Goal: Information Seeking & Learning: Find contact information

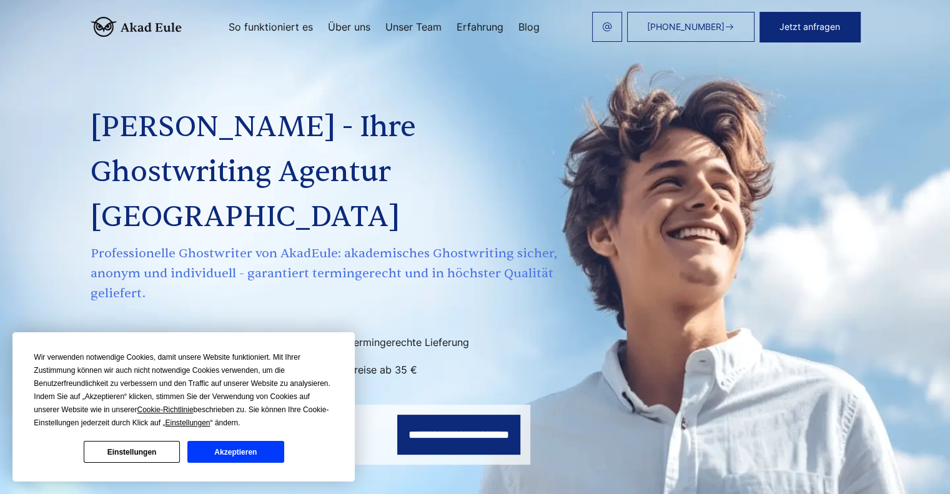
click at [418, 29] on link "Unser Team" at bounding box center [413, 27] width 56 height 10
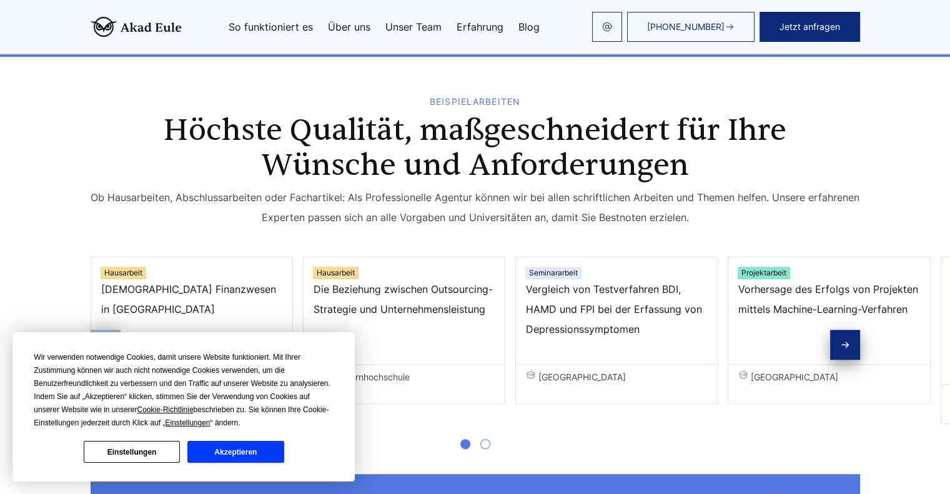
scroll to position [749, 0]
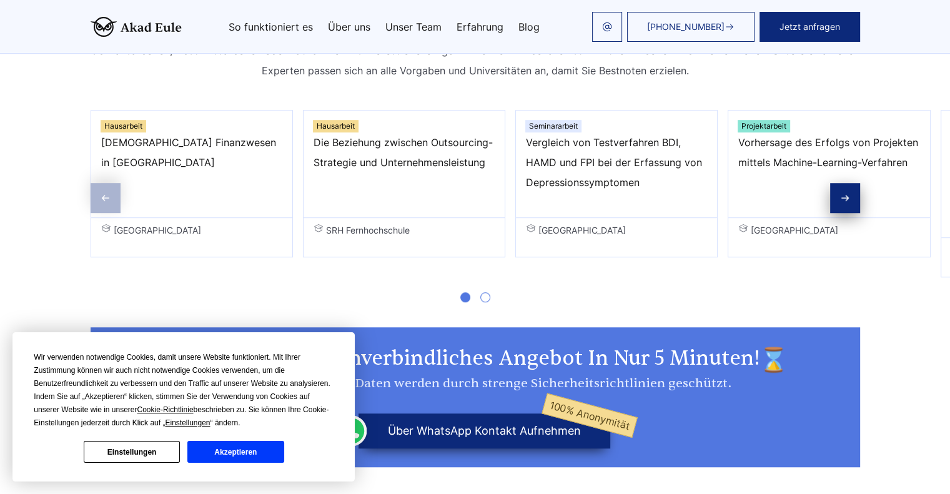
click at [221, 457] on button "Akzeptieren" at bounding box center [235, 452] width 96 height 22
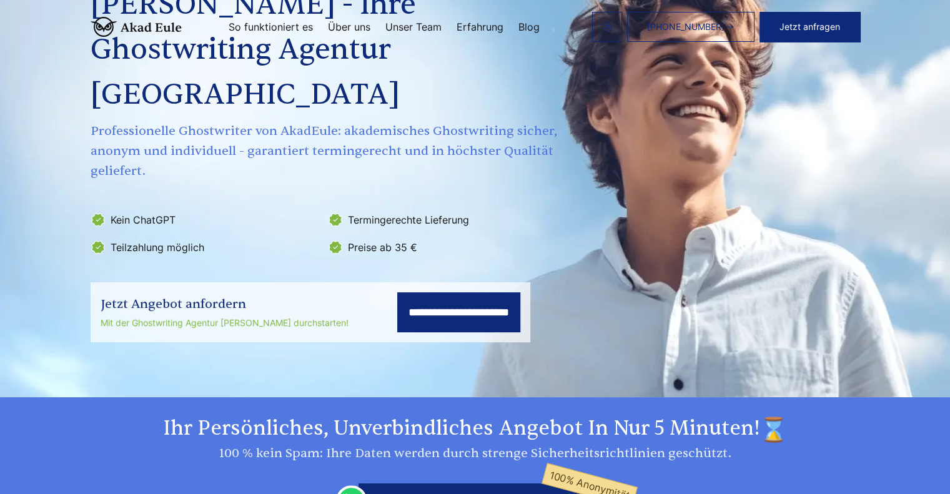
scroll to position [0, 0]
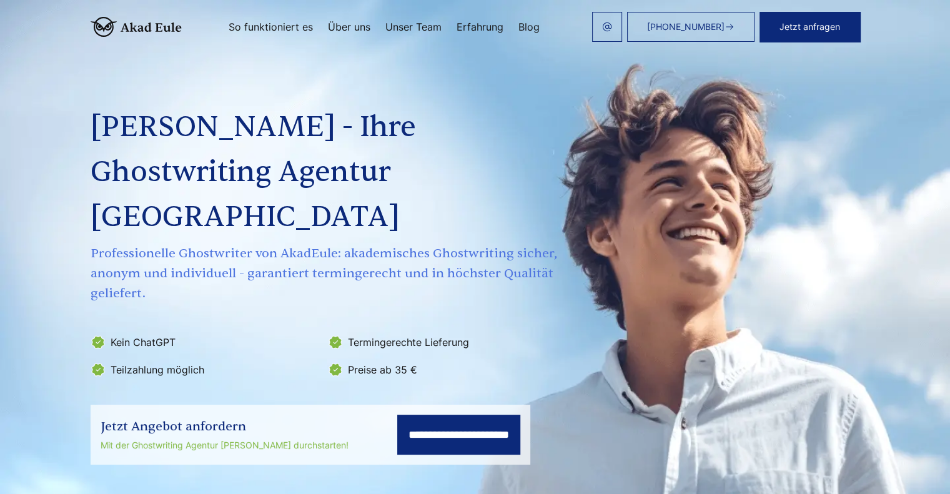
click at [402, 24] on link "Unser Team" at bounding box center [413, 27] width 56 height 10
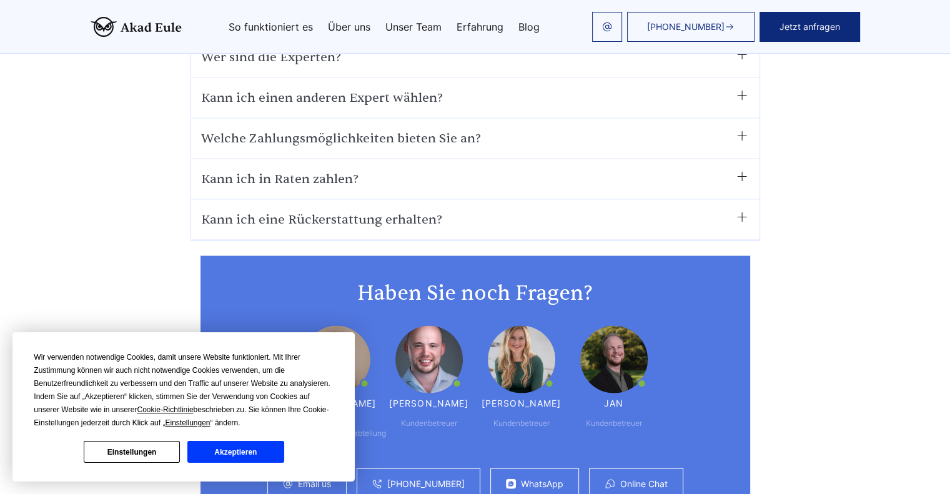
scroll to position [7399, 0]
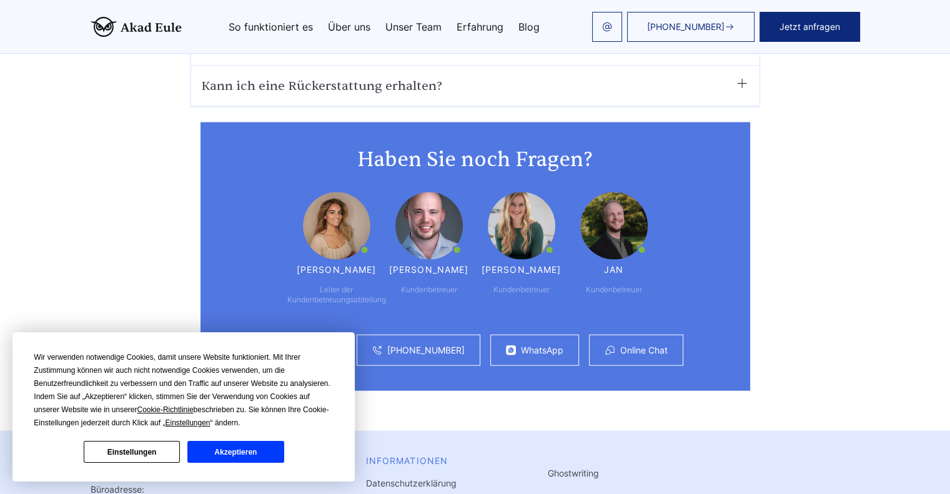
click at [548, 468] on link "Ghostwriting" at bounding box center [573, 473] width 51 height 11
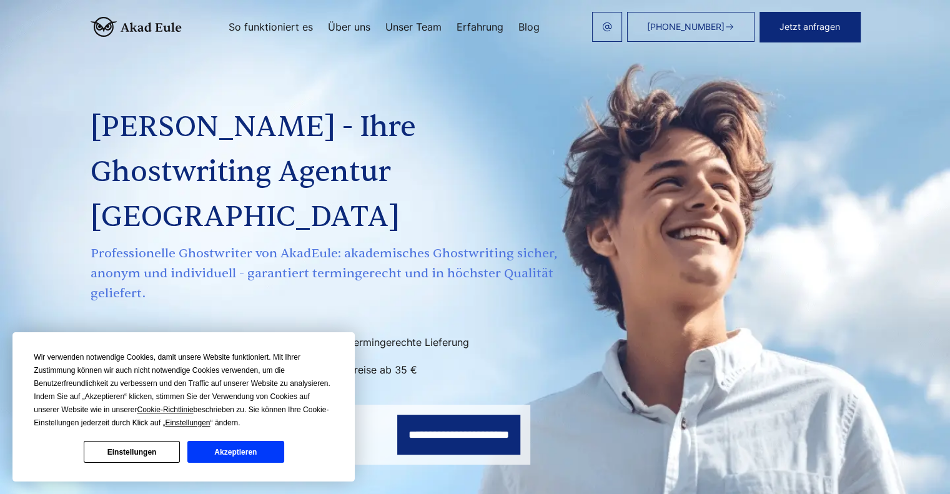
click at [488, 24] on link "Erfahrung" at bounding box center [480, 27] width 47 height 10
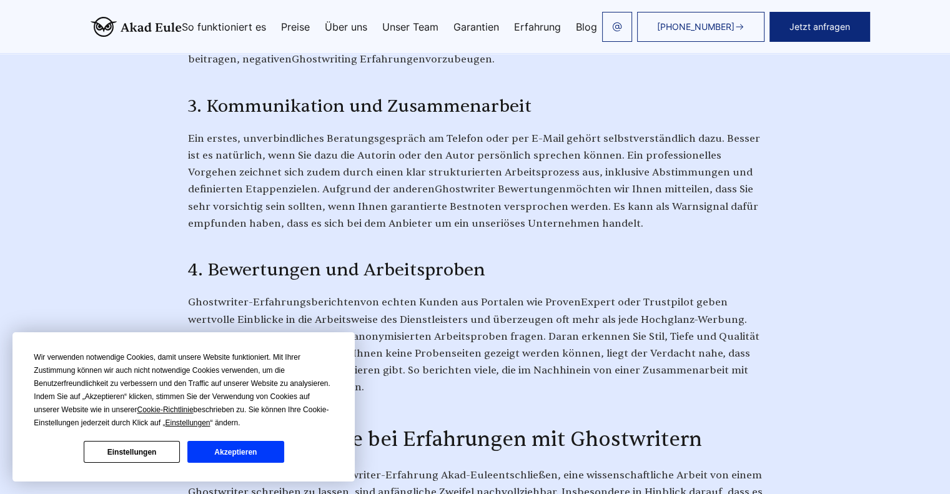
scroll to position [1436, 0]
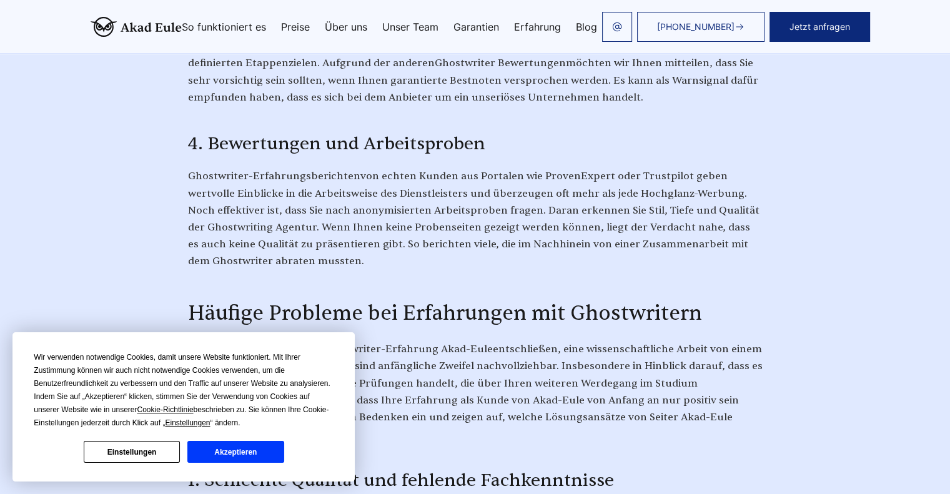
click at [249, 452] on button "Akzeptieren" at bounding box center [235, 452] width 96 height 22
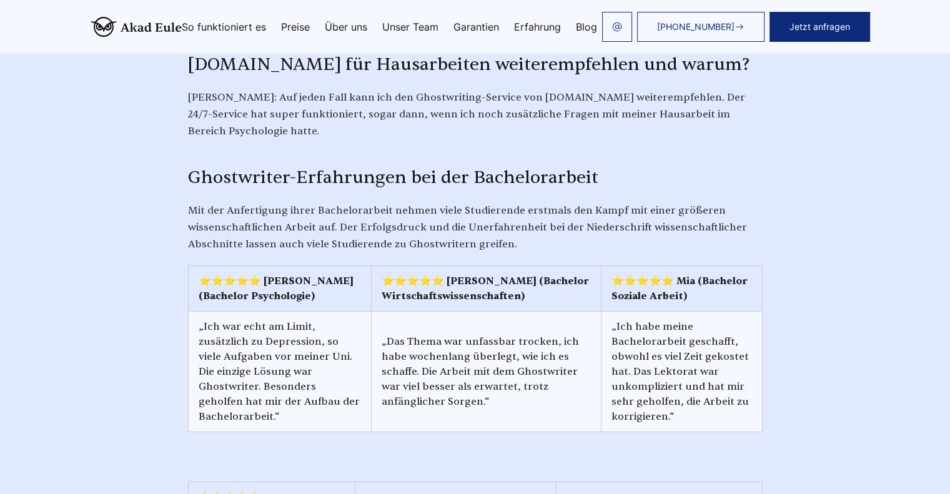
scroll to position [3872, 0]
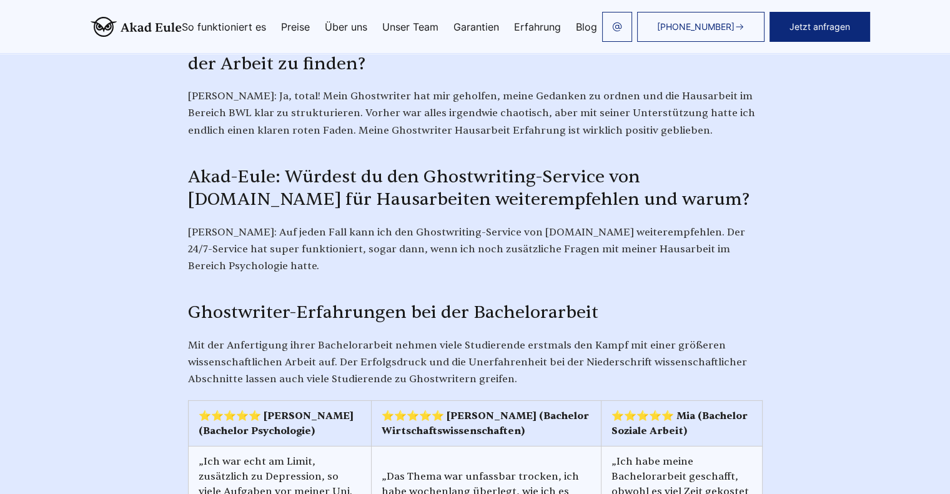
click at [410, 29] on link "Unser Team" at bounding box center [410, 27] width 56 height 10
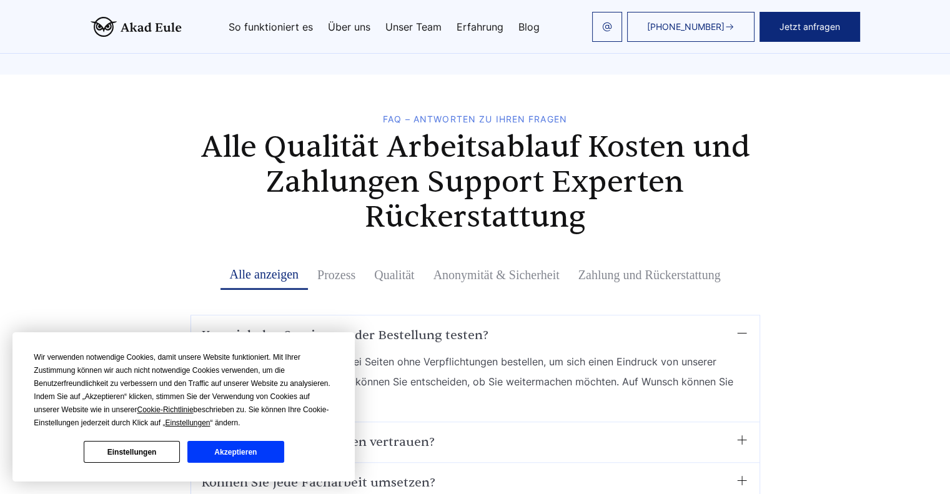
scroll to position [6034, 0]
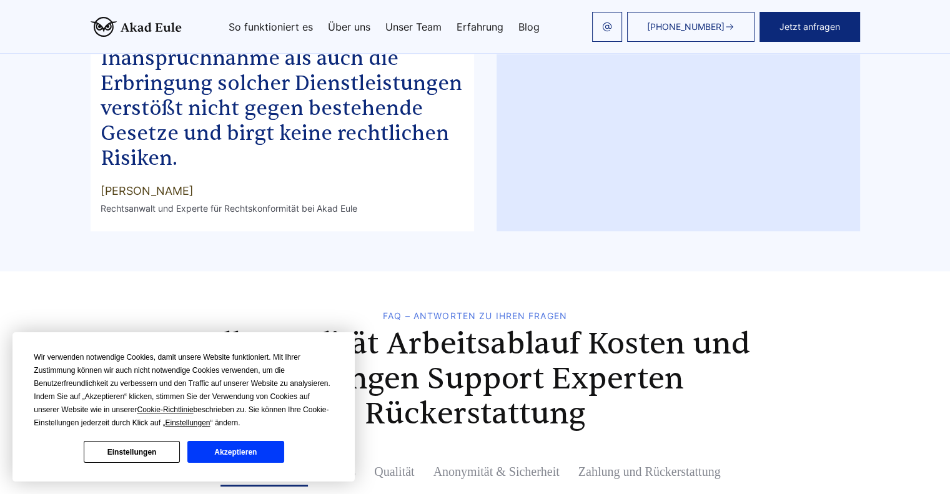
click at [228, 457] on button "Akzeptieren" at bounding box center [235, 452] width 96 height 22
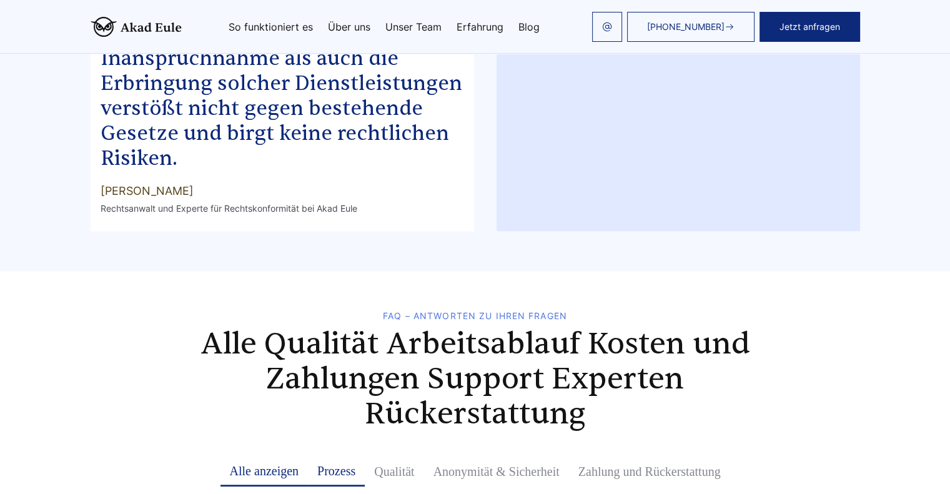
click at [344, 457] on button "Prozess" at bounding box center [336, 472] width 57 height 30
click at [388, 457] on button "Qualität" at bounding box center [394, 472] width 59 height 30
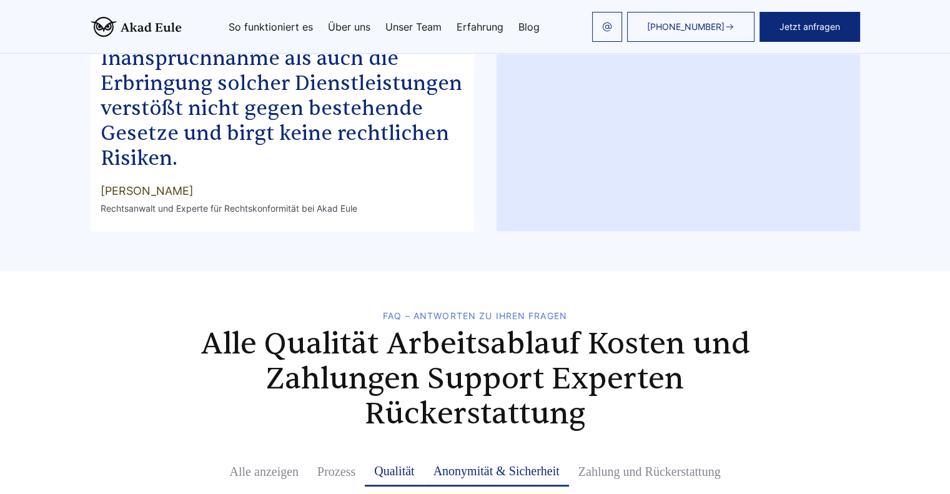
click at [532, 457] on button "Anonymität & Sicherheit" at bounding box center [496, 472] width 145 height 30
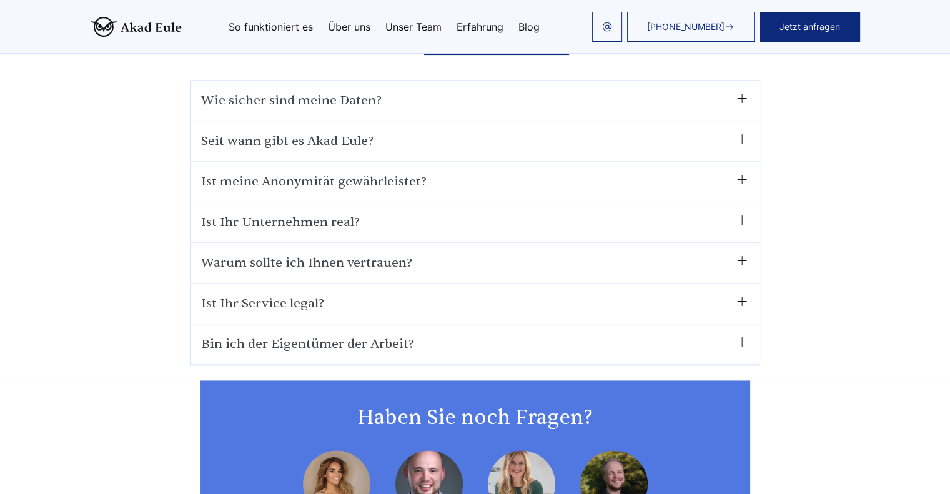
scroll to position [6471, 0]
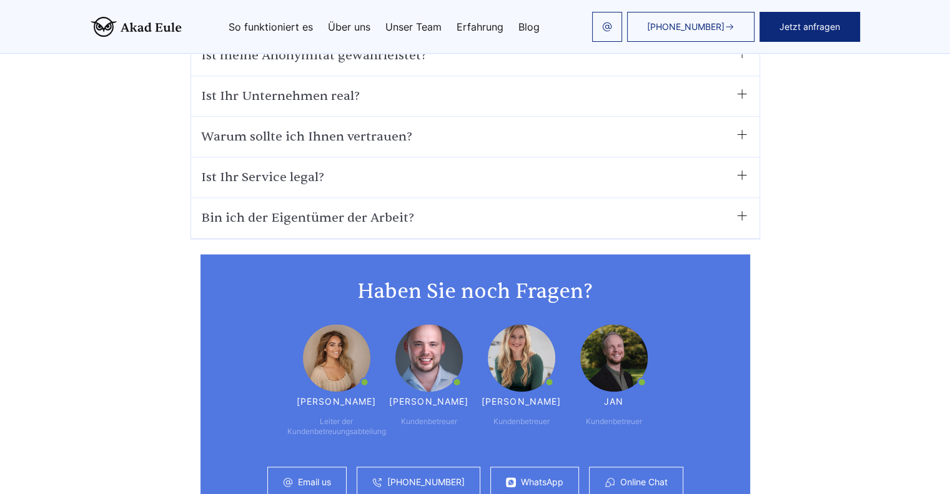
scroll to position [6725, 0]
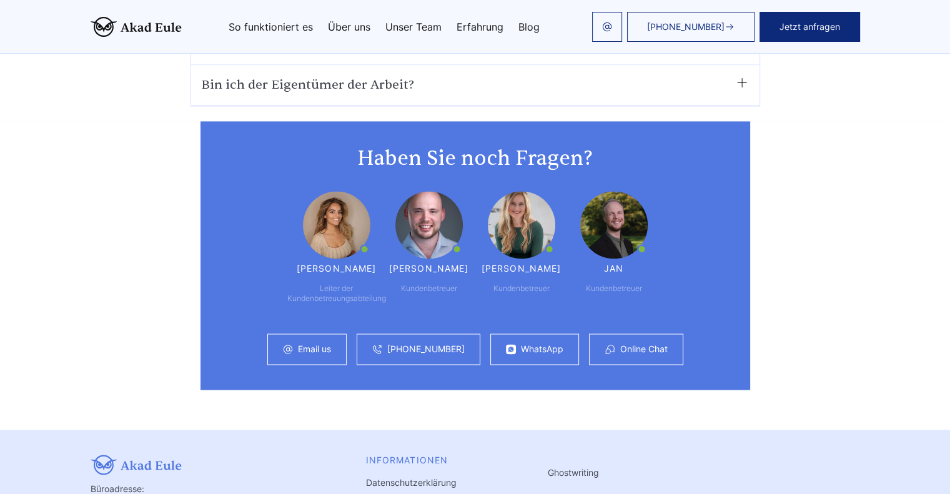
click at [304, 344] on link "Email us" at bounding box center [314, 349] width 33 height 10
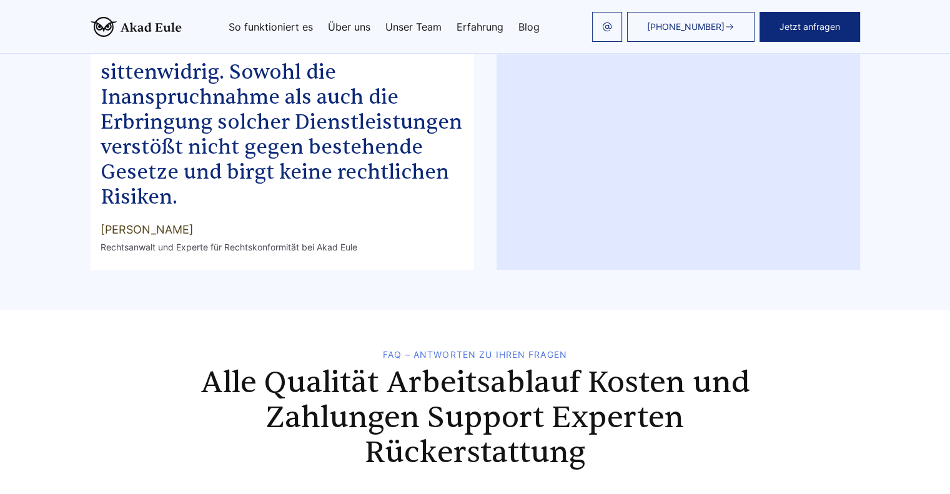
scroll to position [5976, 0]
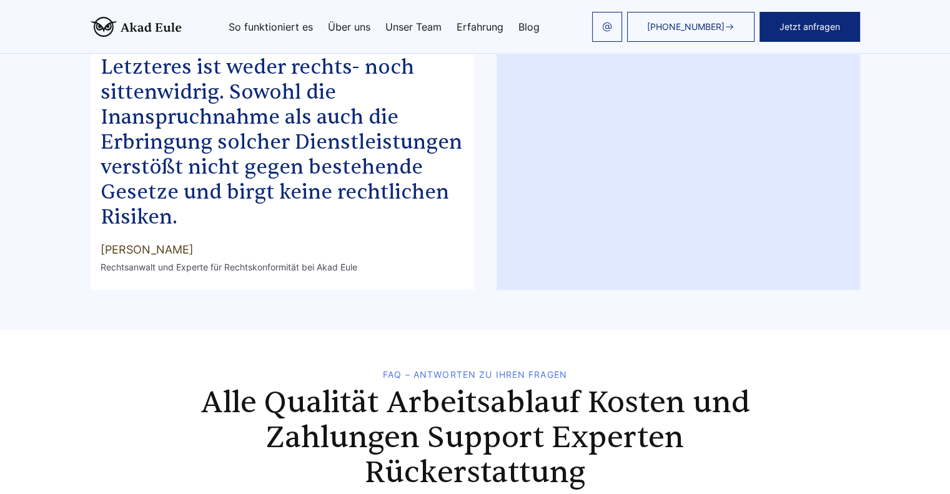
click at [480, 14] on div "+49 441 93168044 Jetzt anfragen So funktioniert es Über uns Unser Team Erfahrung" at bounding box center [521, 27] width 678 height 30
click at [480, 22] on link "Erfahrung" at bounding box center [480, 27] width 47 height 10
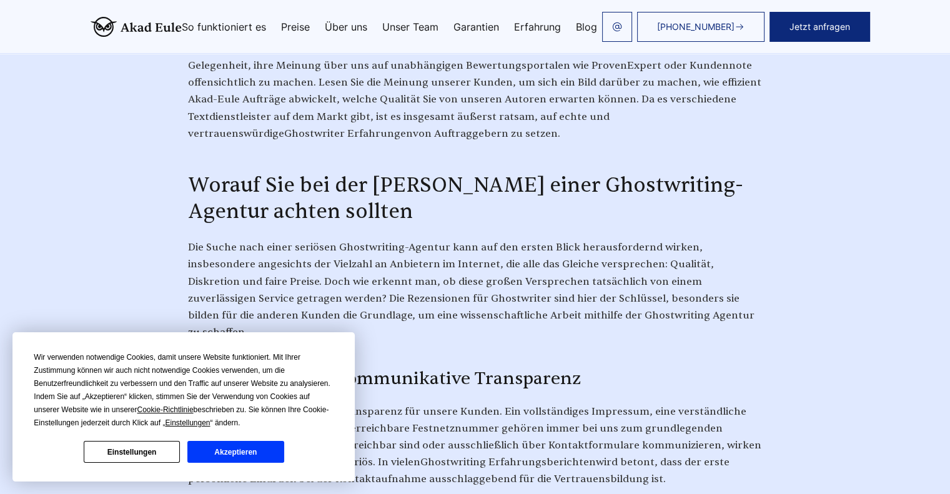
scroll to position [812, 0]
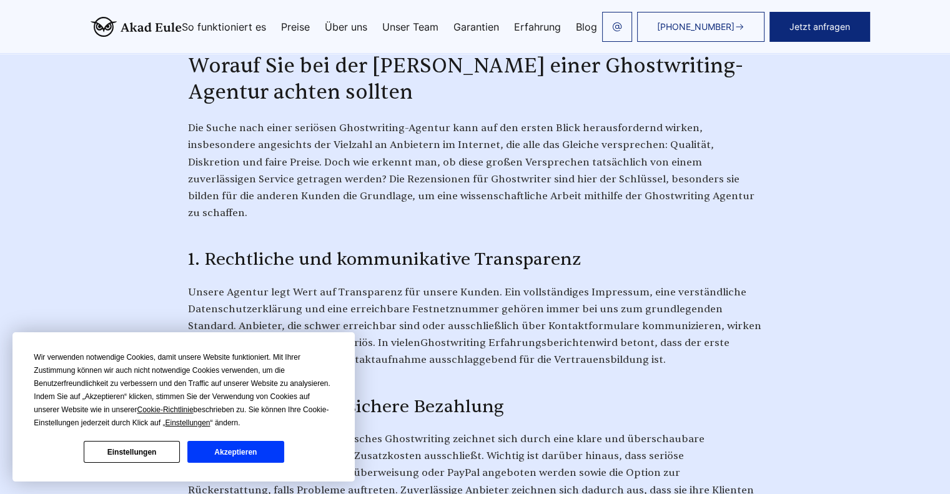
click at [251, 457] on button "Akzeptieren" at bounding box center [235, 452] width 96 height 22
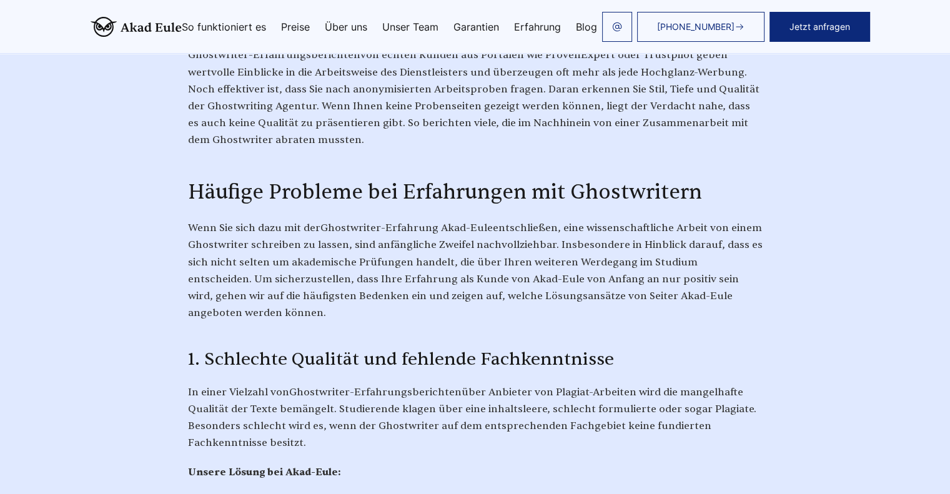
scroll to position [1686, 0]
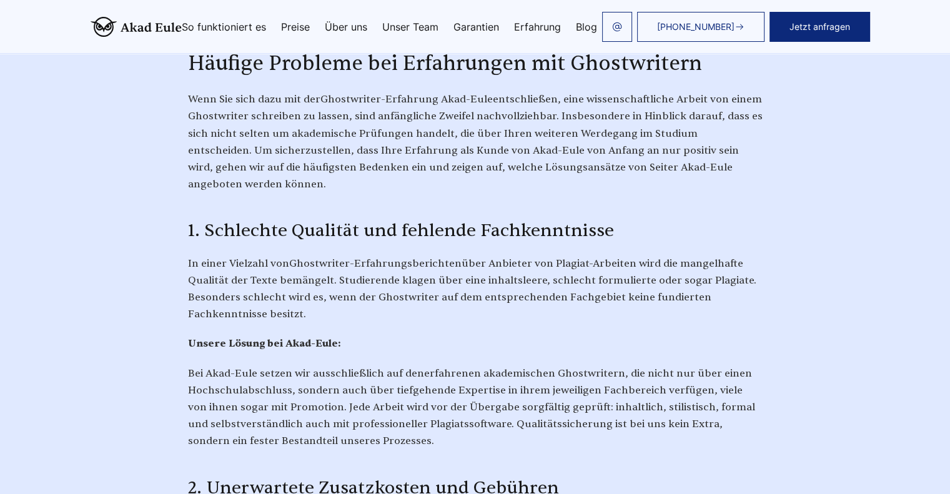
click at [292, 337] on b "Unsere Lösung bei Akad-Eule:" at bounding box center [264, 343] width 153 height 12
click at [410, 367] on span ", die nicht nur über einen Hochschulabschluss, sondern auch über tiefgehende Ex…" at bounding box center [471, 407] width 567 height 81
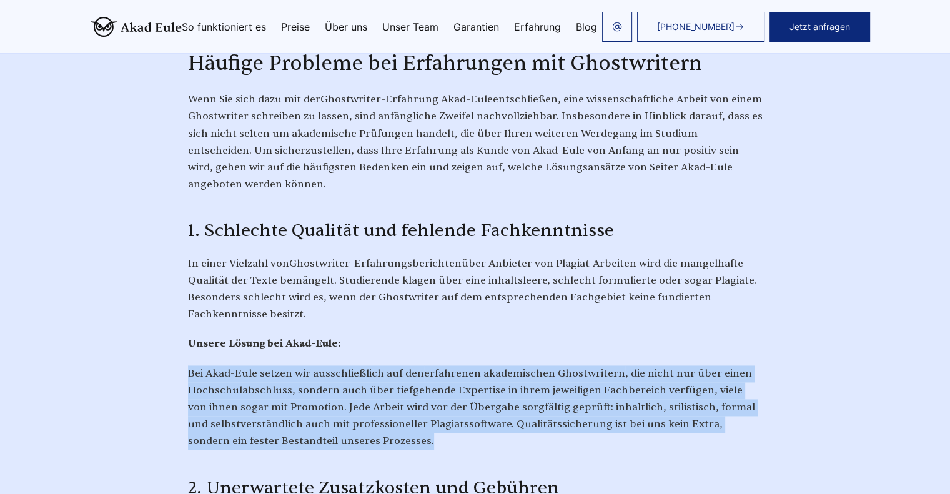
click at [410, 367] on span ", die nicht nur über einen Hochschulabschluss, sondern auch über tiefgehende Ex…" at bounding box center [471, 407] width 567 height 81
click at [550, 365] on p "Bei Akad-Eule setzen wir ausschließlich auf den erfahrenen akademischen Ghostwr…" at bounding box center [475, 407] width 575 height 85
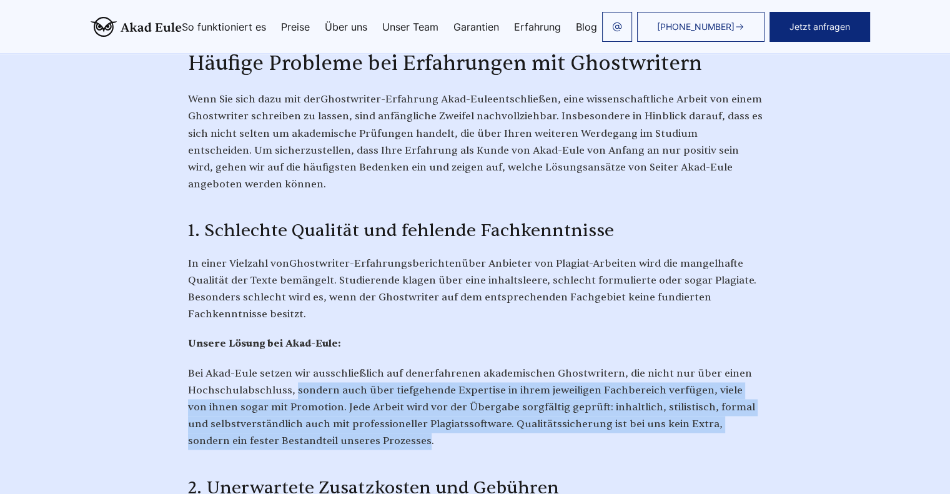
drag, startPoint x: 290, startPoint y: 329, endPoint x: 359, endPoint y: 382, distance: 86.4
click at [359, 382] on p "Bei Akad-Eule setzen wir ausschließlich auf den erfahrenen akademischen Ghostwr…" at bounding box center [475, 407] width 575 height 85
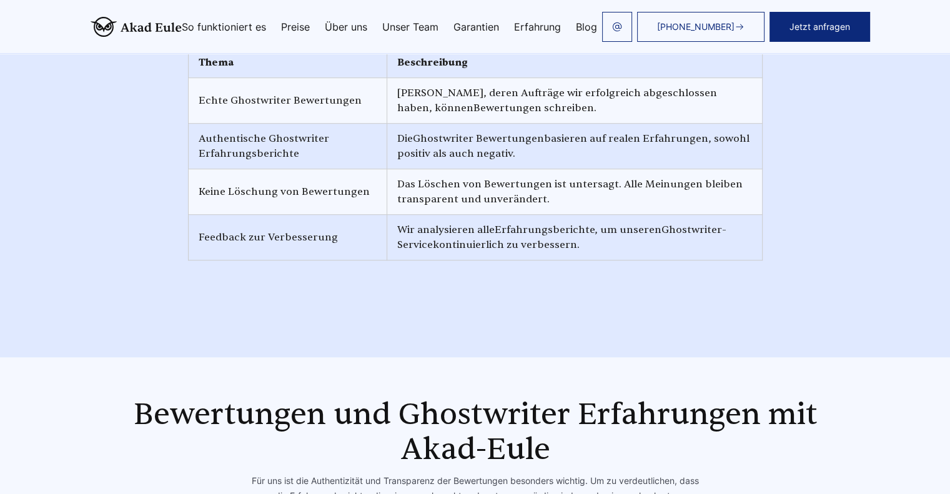
scroll to position [5871, 0]
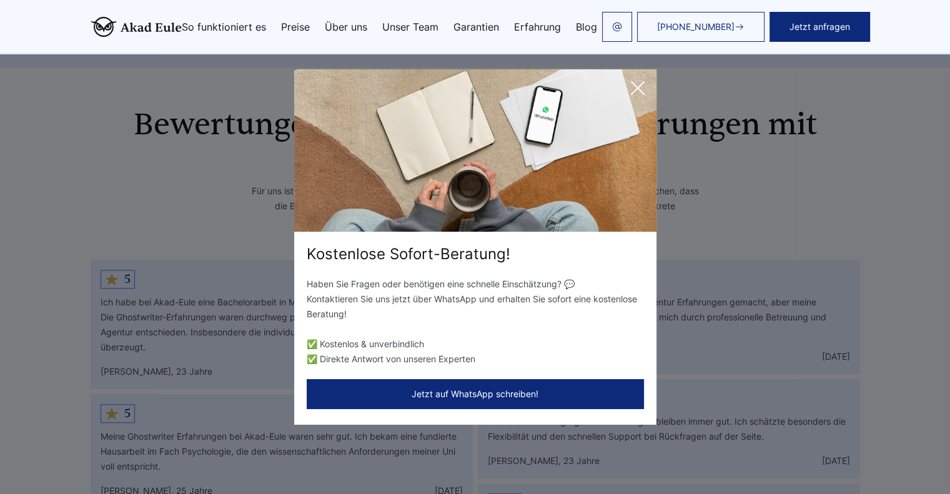
click at [642, 87] on icon at bounding box center [637, 88] width 25 height 25
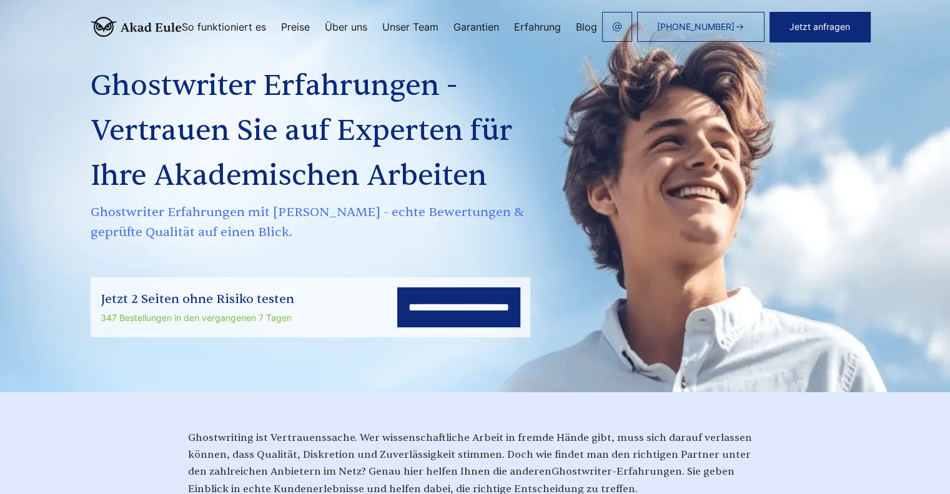
scroll to position [0, 0]
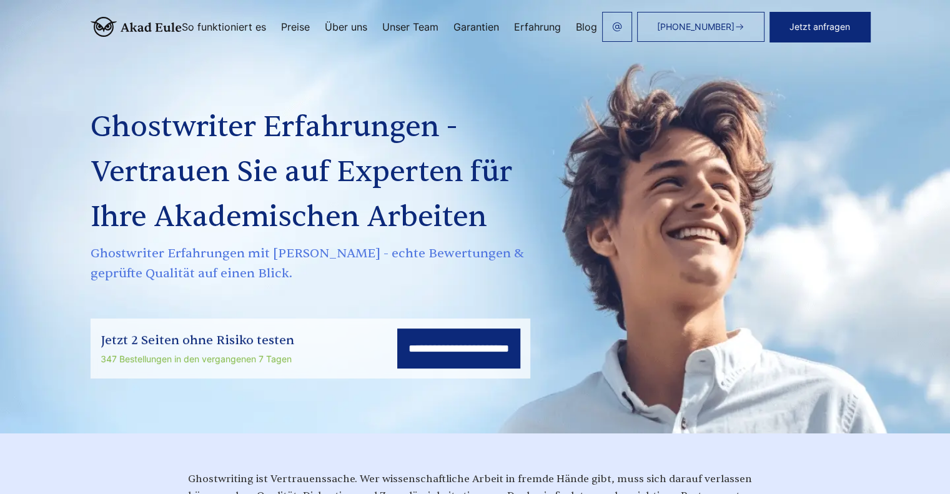
click at [541, 27] on link "Erfahrung" at bounding box center [537, 27] width 47 height 10
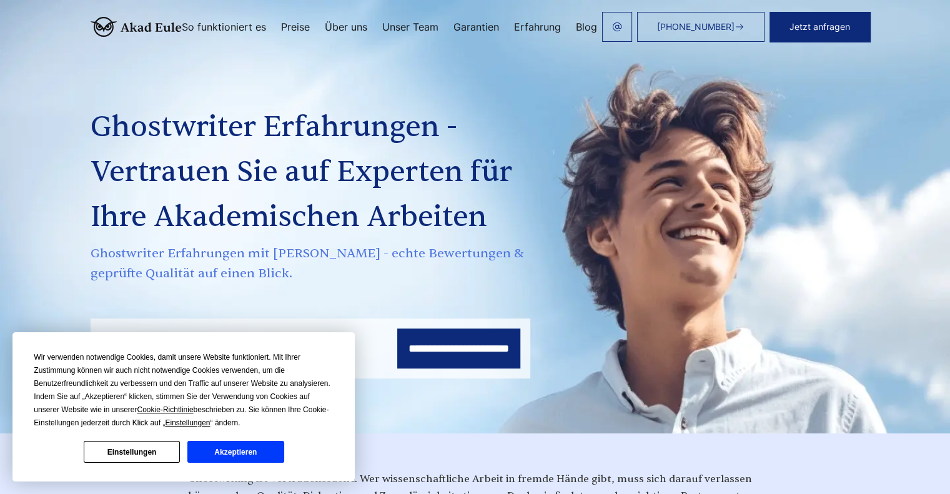
click at [256, 448] on button "Akzeptieren" at bounding box center [235, 452] width 96 height 22
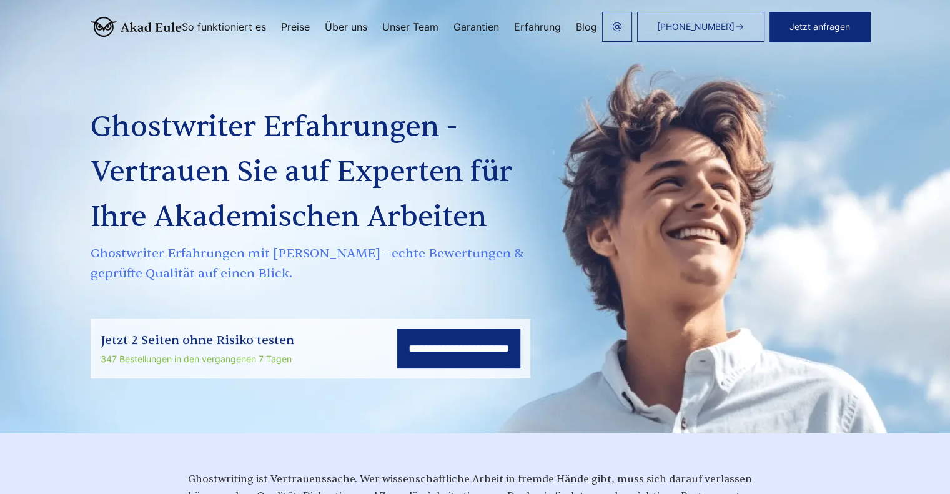
click at [470, 26] on link "Garantien" at bounding box center [476, 27] width 46 height 10
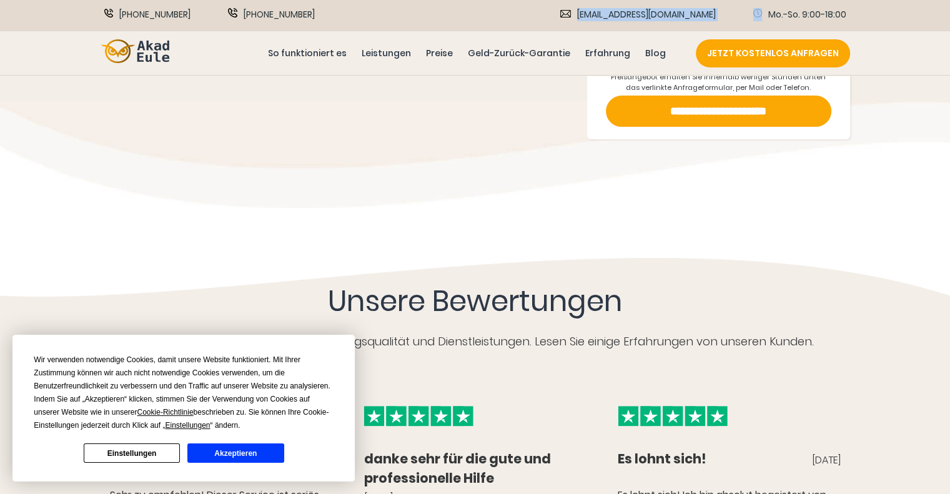
drag, startPoint x: 722, startPoint y: 13, endPoint x: 633, endPoint y: 17, distance: 88.8
click at [633, 17] on div "[EMAIL_ADDRESS][DOMAIN_NAME] Mo.-So. 9:00-18:00" at bounding box center [684, 15] width 327 height 15
copy div "[EMAIL_ADDRESS][DOMAIN_NAME]"
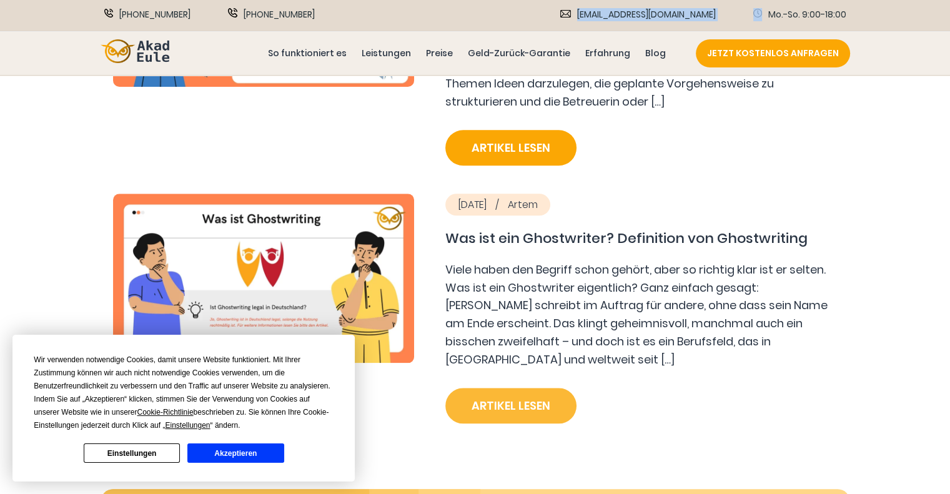
scroll to position [1187, 0]
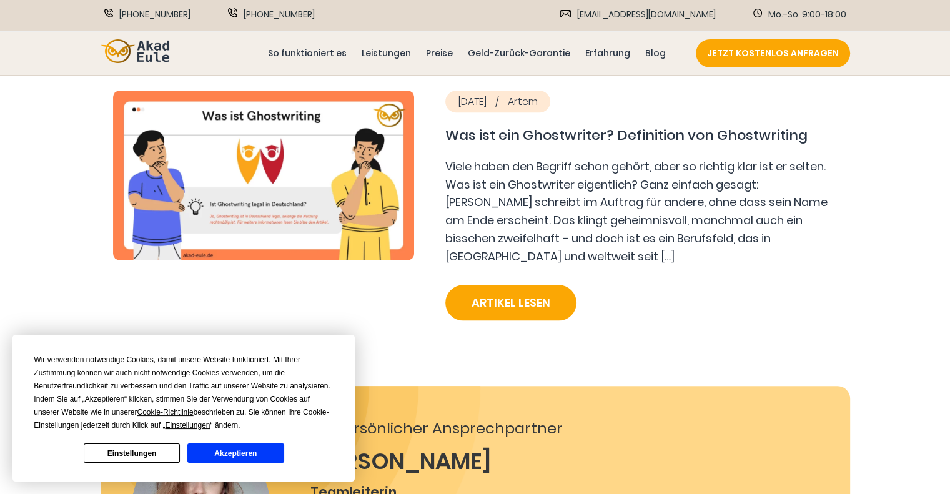
click at [528, 225] on p "Viele haben den Begriff schon gehört, aber so richtig klar ist er selten. Was i…" at bounding box center [641, 212] width 392 height 108
click at [239, 452] on button "Akzeptieren" at bounding box center [235, 452] width 96 height 19
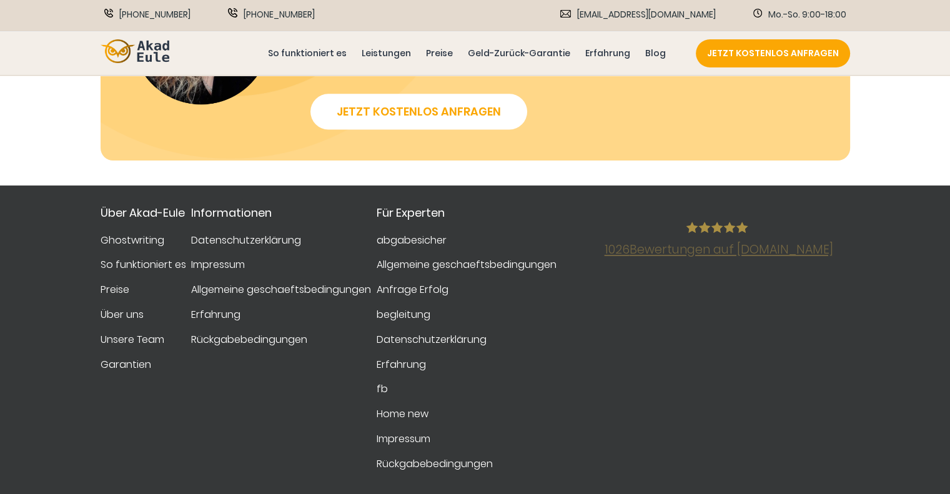
scroll to position [1749, 0]
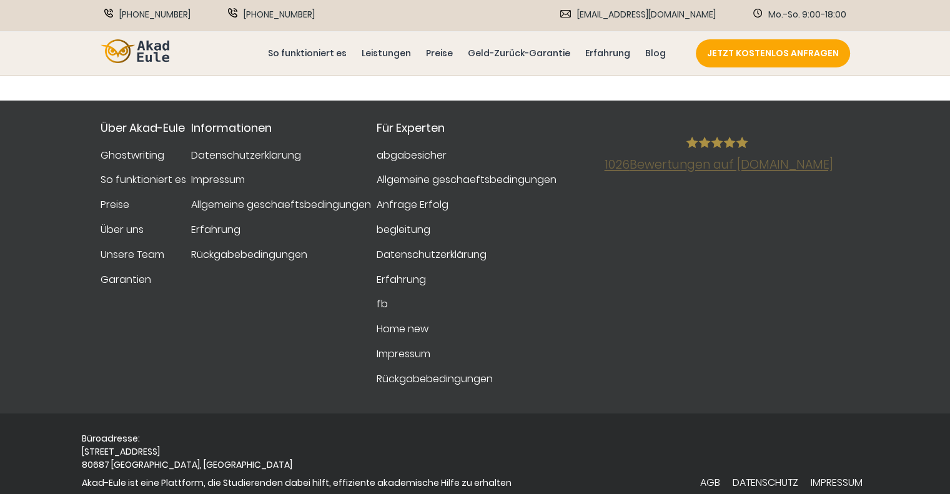
click at [138, 442] on p "Büroadresse: [STREET_ADDRESS]" at bounding box center [187, 451] width 210 height 39
click at [137, 445] on p "Büroadresse: [STREET_ADDRESS]" at bounding box center [187, 451] width 210 height 39
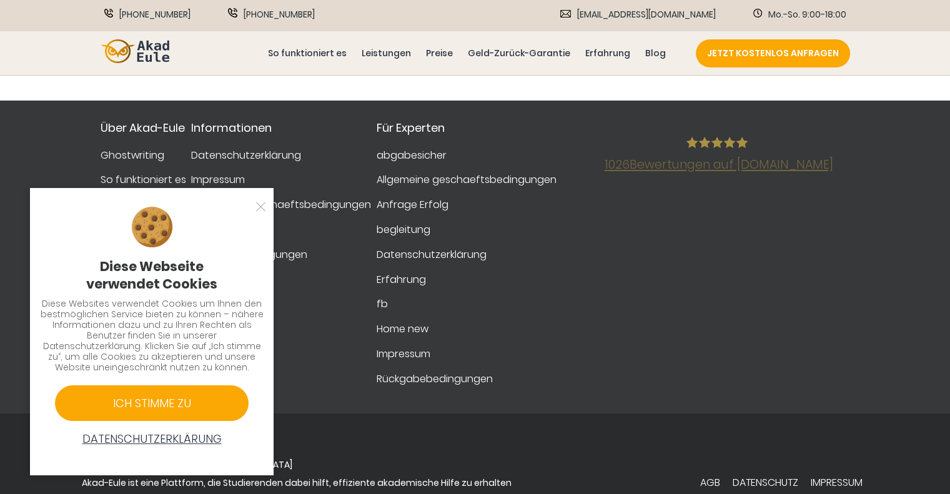
click at [260, 204] on div at bounding box center [255, 206] width 12 height 12
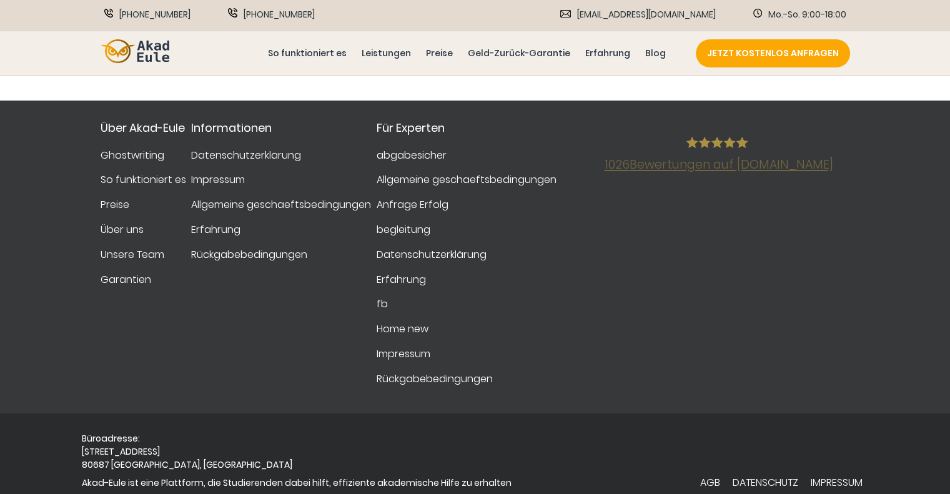
click at [627, 322] on div "[DOMAIN_NAME] 1026 Bewertungen auf [DOMAIN_NAME]" at bounding box center [719, 261] width 262 height 304
